Goal: Information Seeking & Learning: Learn about a topic

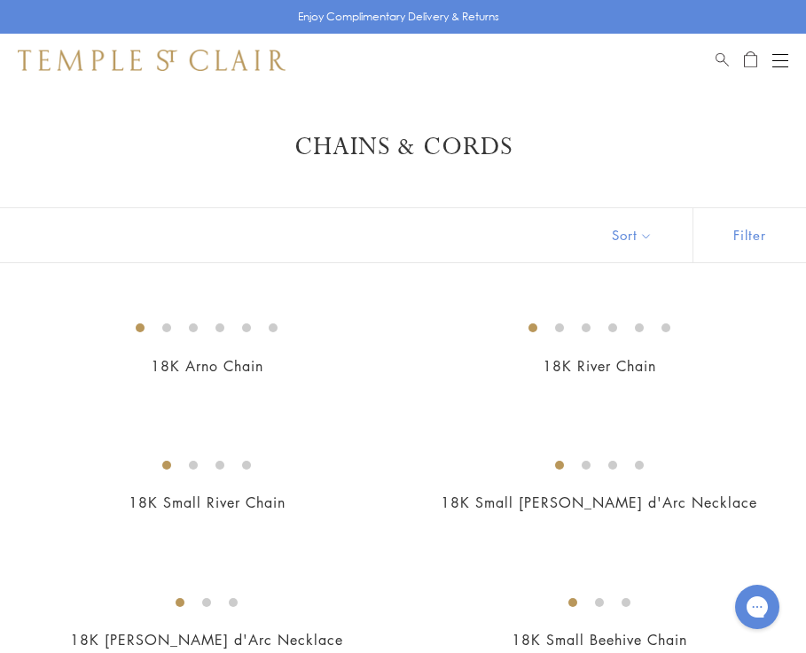
click at [777, 54] on div "Open navigation" at bounding box center [780, 54] width 16 height 1
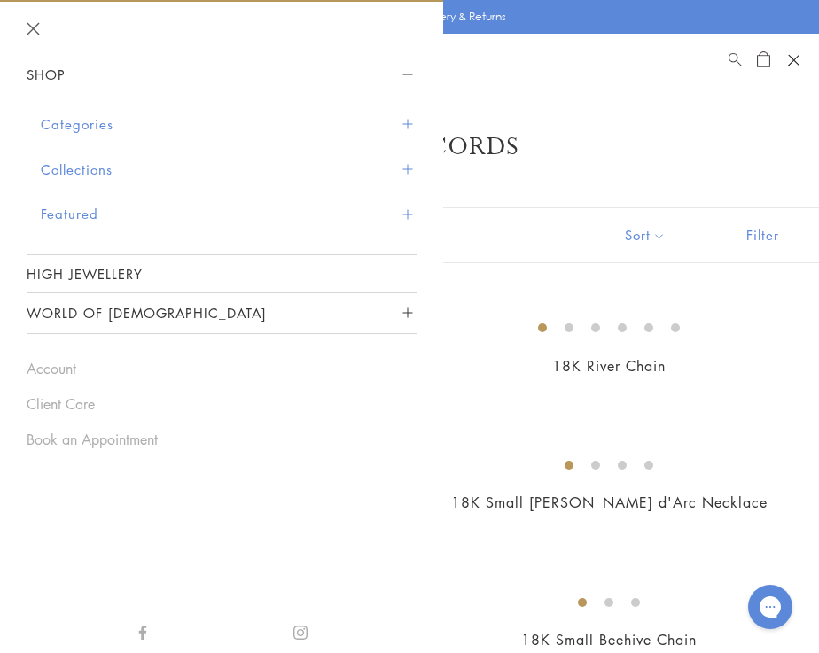
click at [100, 165] on button "Collections" at bounding box center [229, 169] width 376 height 45
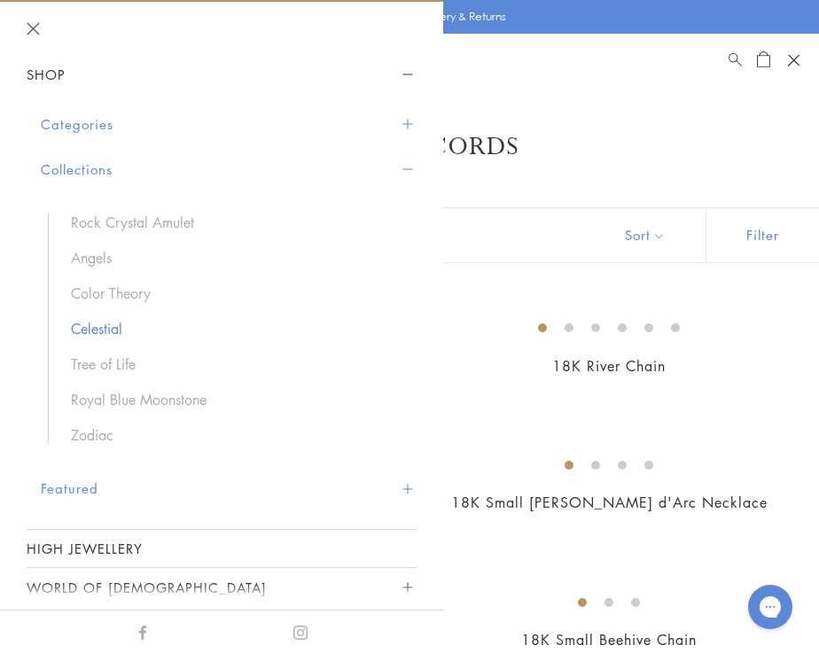
click at [93, 329] on link "Celestial" at bounding box center [235, 329] width 328 height 20
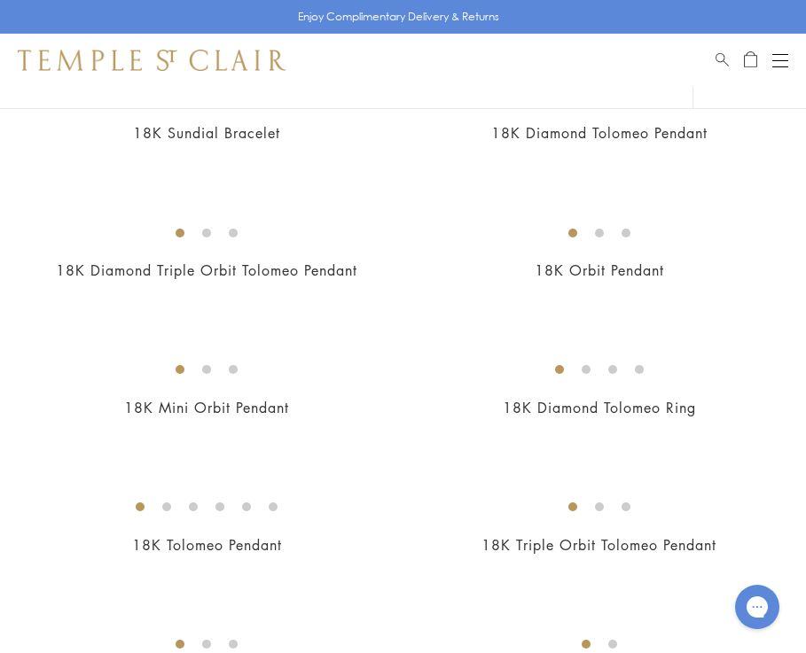
scroll to position [837, 0]
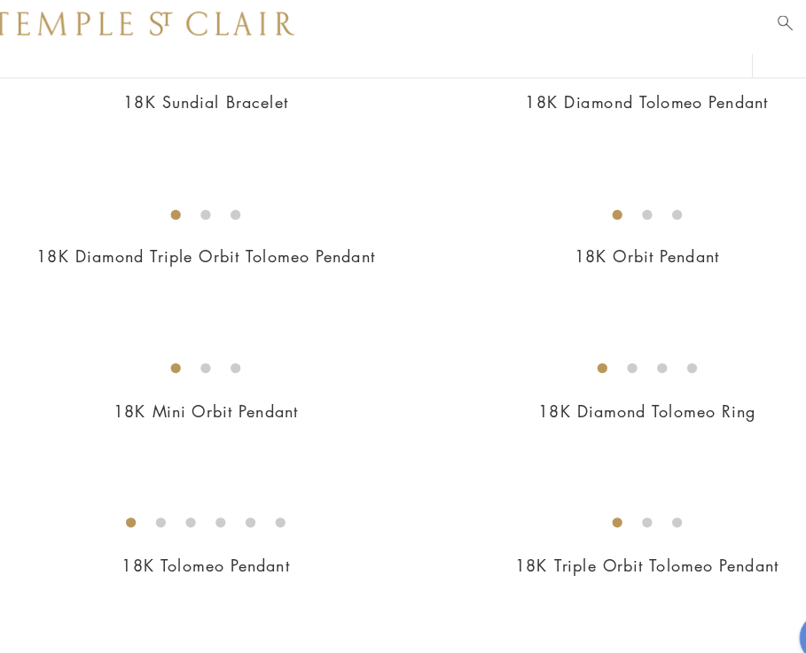
click at [0, 0] on img at bounding box center [0, 0] width 0 height 0
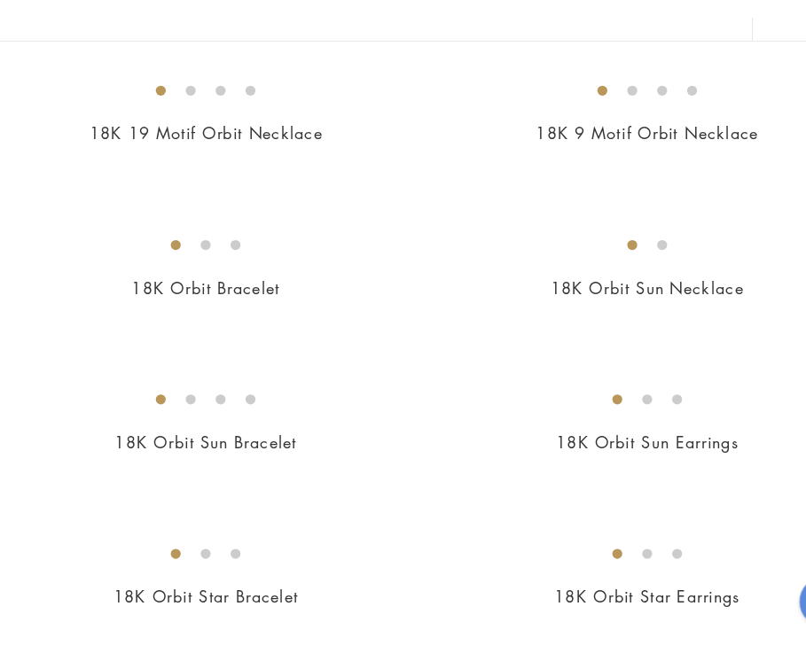
scroll to position [1487, 0]
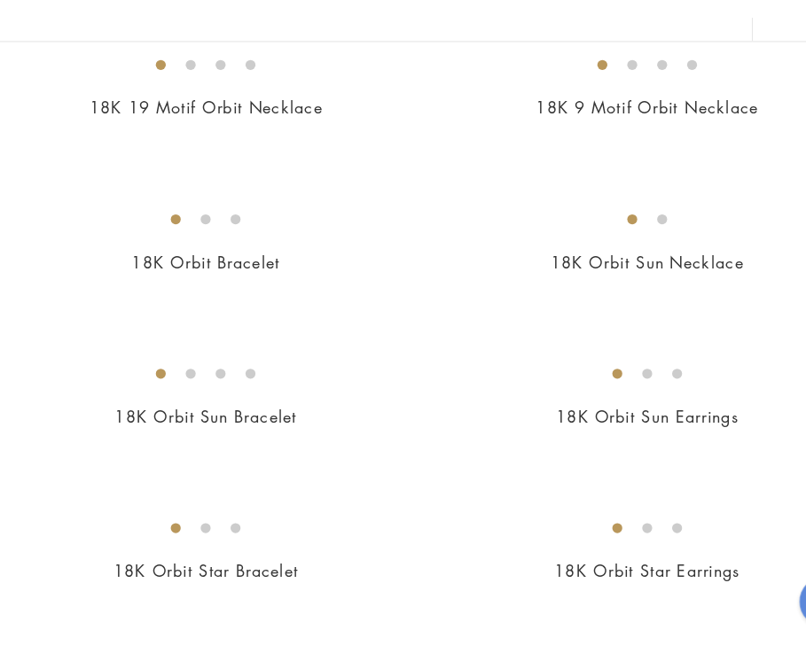
click at [0, 0] on img at bounding box center [0, 0] width 0 height 0
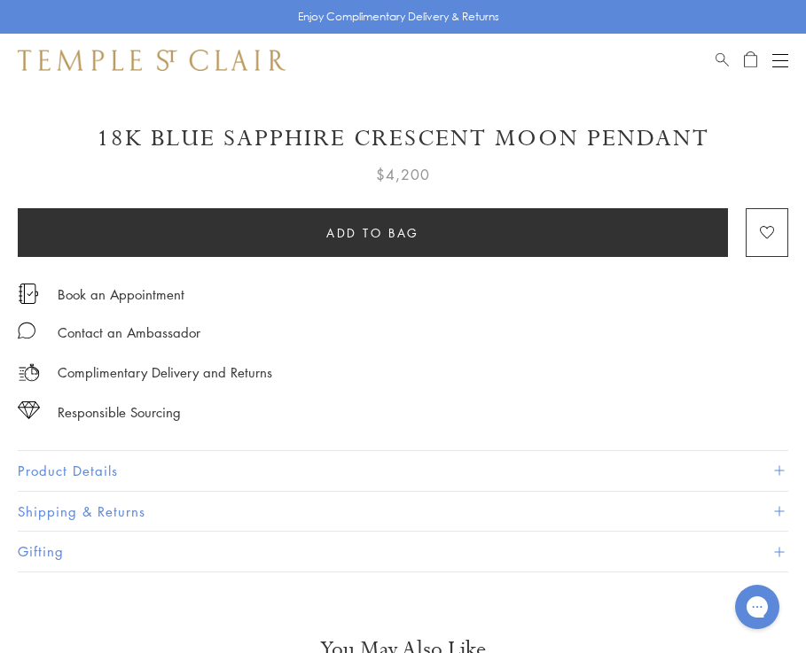
scroll to position [836, 0]
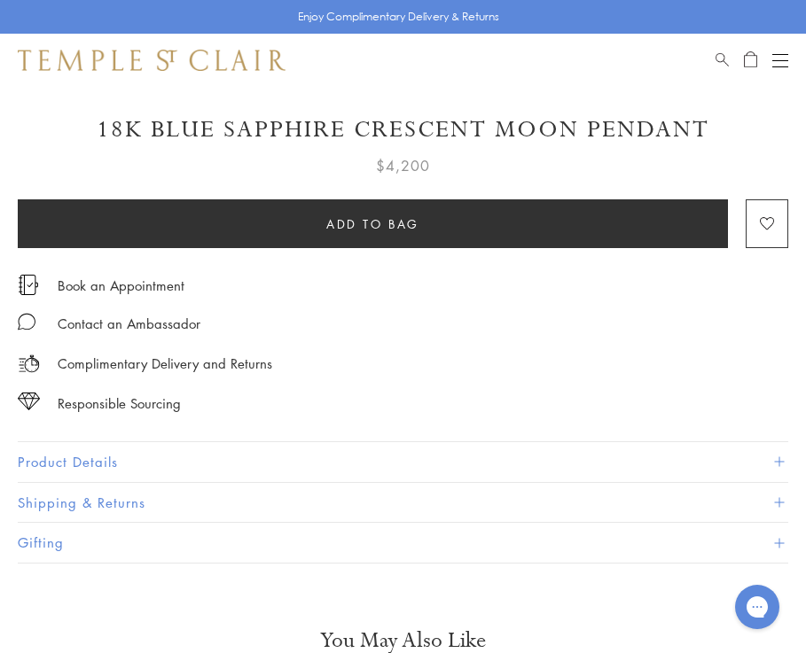
click at [90, 450] on button "Product Details" at bounding box center [403, 462] width 770 height 40
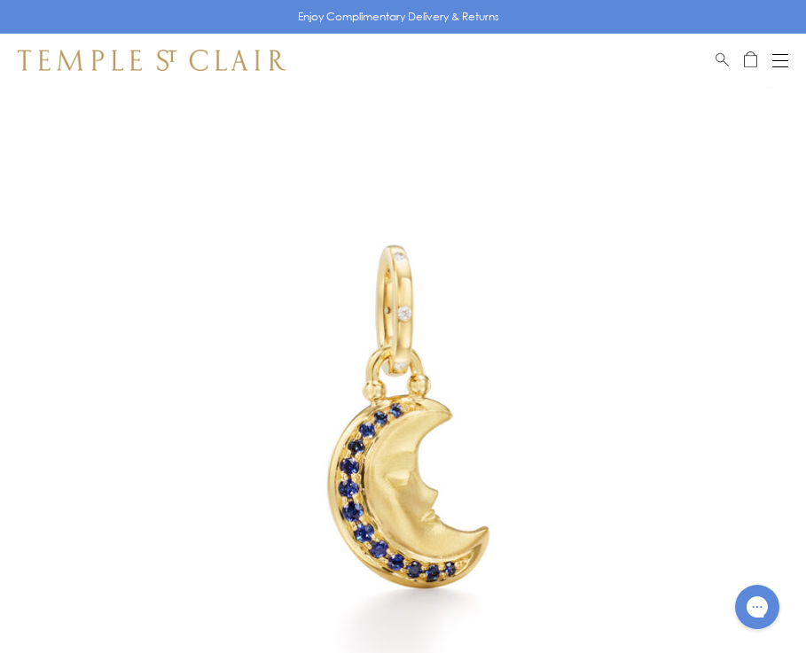
scroll to position [0, 0]
